Goal: Task Accomplishment & Management: Use online tool/utility

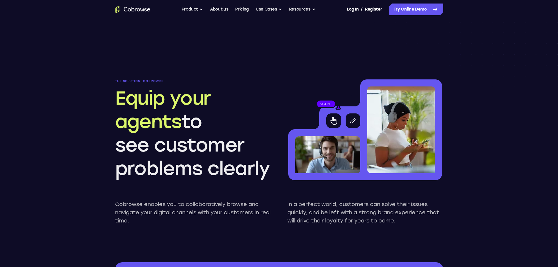
scroll to position [468, 0]
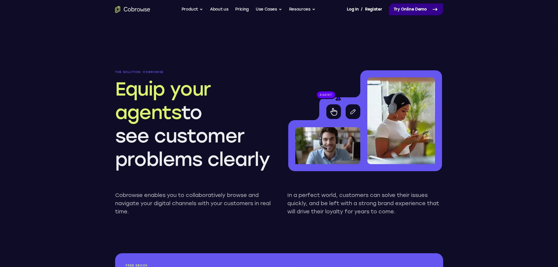
click at [417, 12] on link "Try Online Demo" at bounding box center [416, 10] width 54 height 12
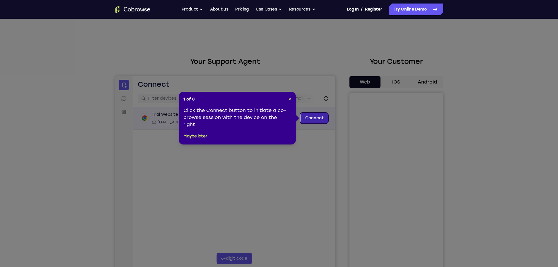
click at [314, 119] on link "Connect" at bounding box center [314, 118] width 28 height 11
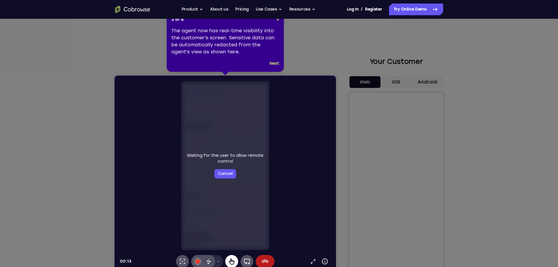
click at [420, 198] on icon at bounding box center [281, 136] width 562 height 272
click at [232, 173] on button "Cancel" at bounding box center [225, 173] width 22 height 9
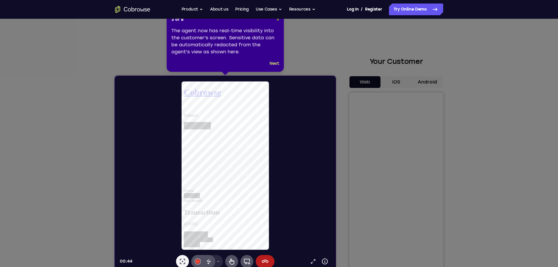
click at [278, 19] on span "×" at bounding box center [277, 19] width 3 height 5
